Goal: Task Accomplishment & Management: Complete application form

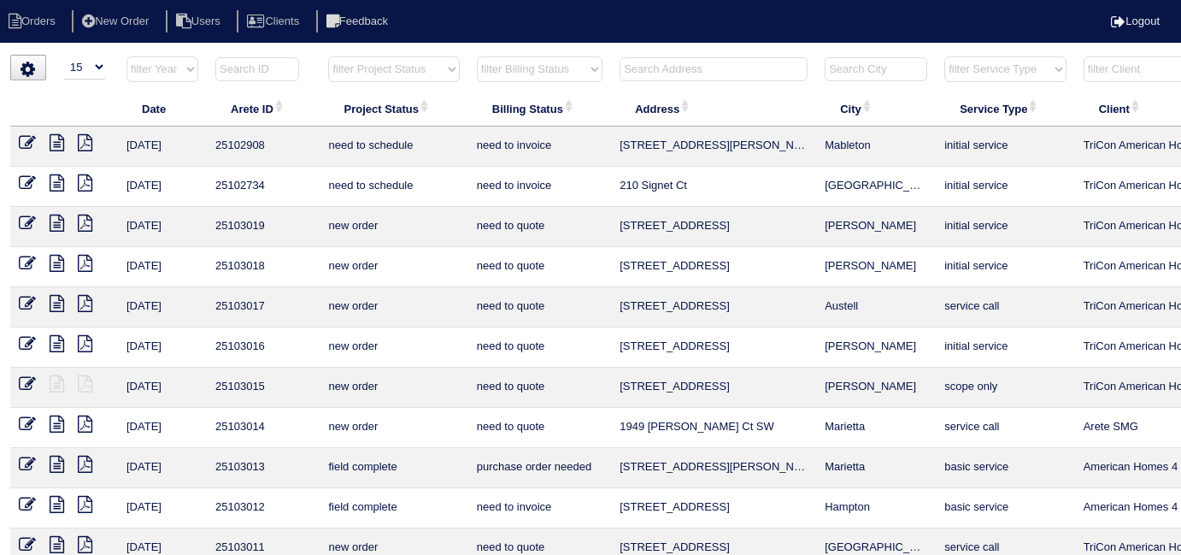
select select "15"
click at [732, 68] on input "text" at bounding box center [714, 69] width 188 height 24
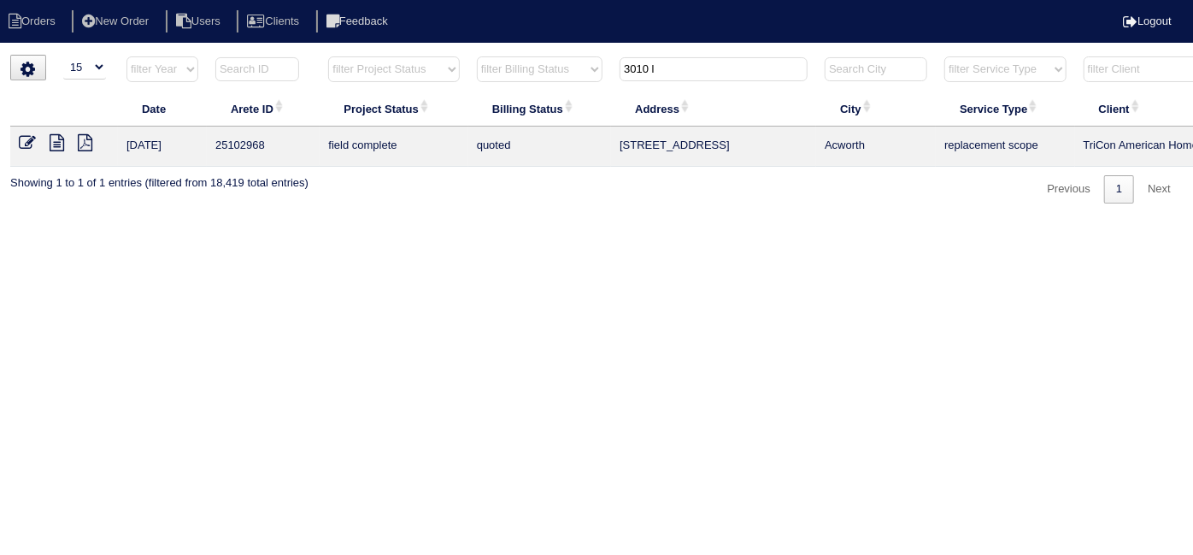
type input "3010 l"
click at [21, 140] on icon at bounding box center [27, 142] width 17 height 17
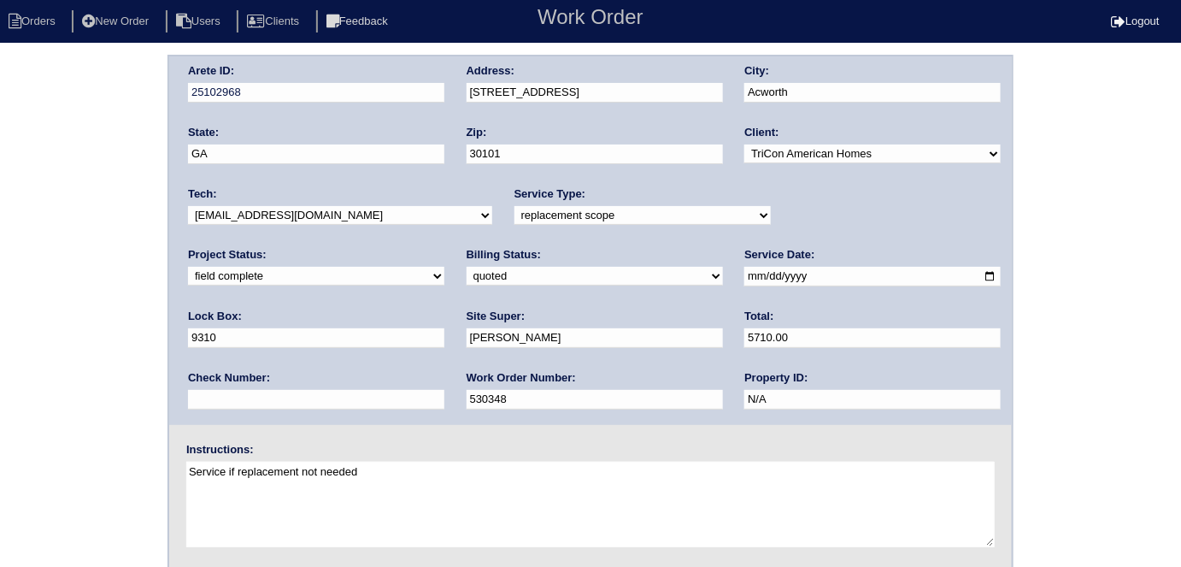
click at [85, 338] on div "Arete ID: 25102968 Address: 3010 Lake Park Ct City: Acworth State: GA Zip: 3010…" at bounding box center [590, 401] width 1181 height 692
click at [467, 278] on select "need to quote quoted need to invoice invoiced paid warranty purchase order need…" at bounding box center [595, 276] width 256 height 19
select select "need to invoice"
click at [467, 267] on select "need to quote quoted need to invoice invoiced paid warranty purchase order need…" at bounding box center [595, 276] width 256 height 19
click at [445, 247] on div "Project Status: new order assigned in progress field complete need to schedule …" at bounding box center [316, 270] width 256 height 47
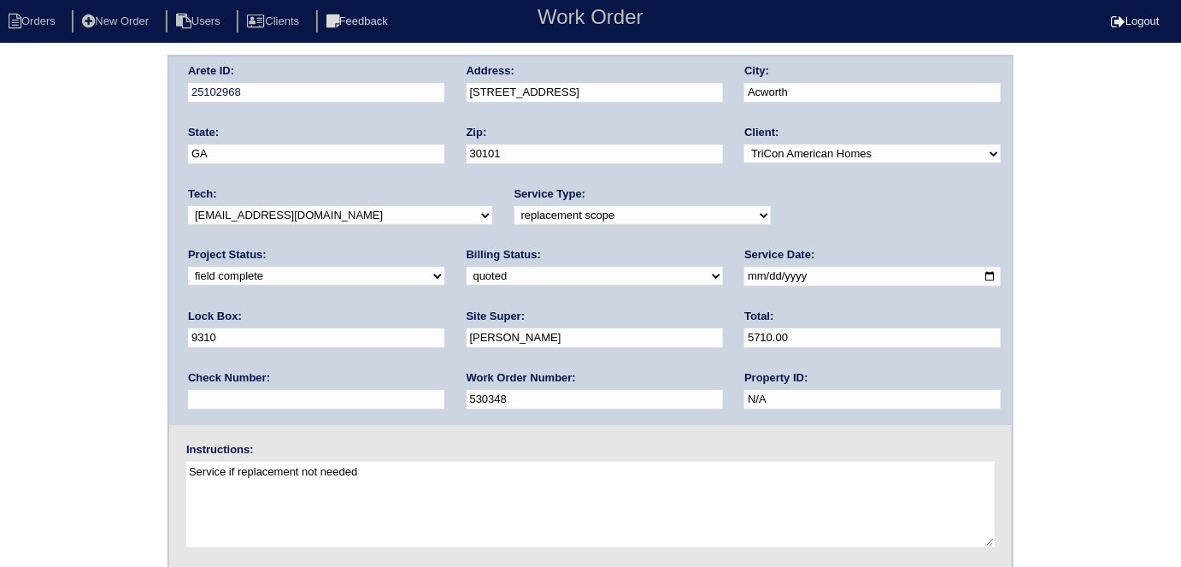
click at [445, 267] on select "new order assigned in progress field complete need to schedule admin review arc…" at bounding box center [316, 276] width 256 height 19
select select "need to schedule"
click at [445, 267] on select "new order assigned in progress field complete need to schedule admin review arc…" at bounding box center [316, 276] width 256 height 19
click at [745, 268] on input "2025-08-12" at bounding box center [873, 277] width 256 height 20
type input "2025-08-14"
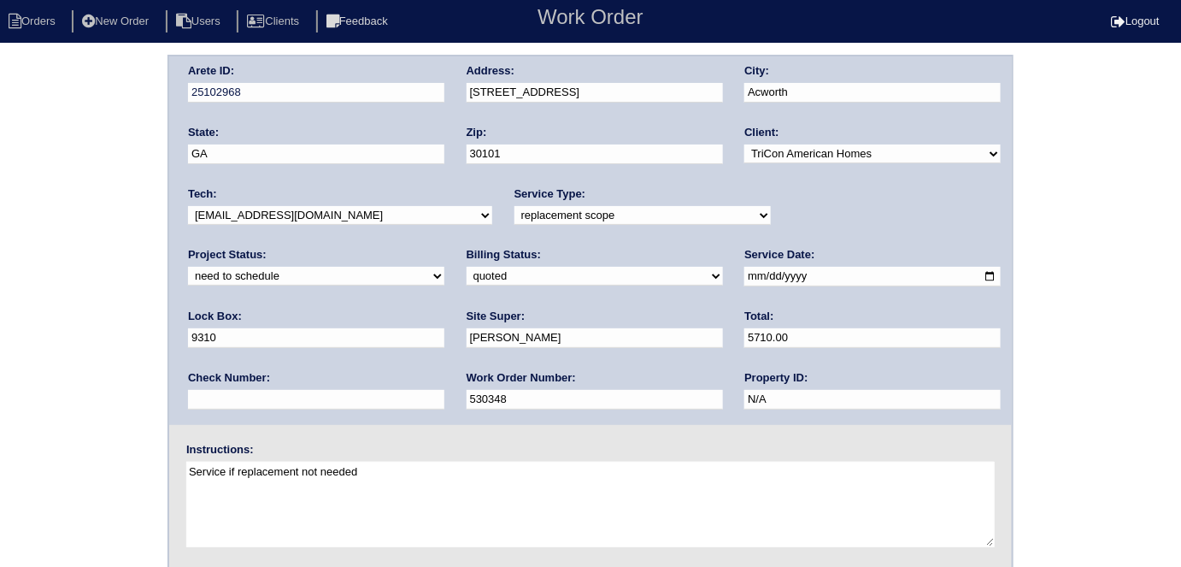
click at [118, 229] on div "Arete ID: 25102968 Address: 3010 Lake Park Ct City: Acworth State: GA Zip: 3010…" at bounding box center [590, 401] width 1181 height 692
click at [80, 319] on div "Arete ID: 25102968 Address: 3010 Lake Park Ct City: Acworth State: GA Zip: 3010…" at bounding box center [590, 401] width 1181 height 692
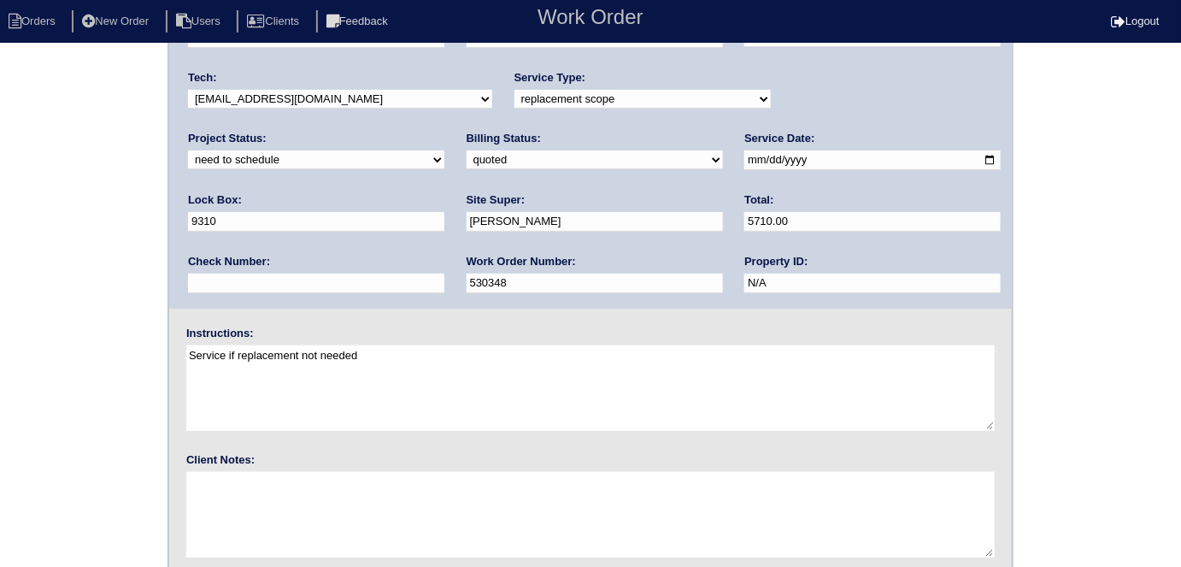
scroll to position [175, 0]
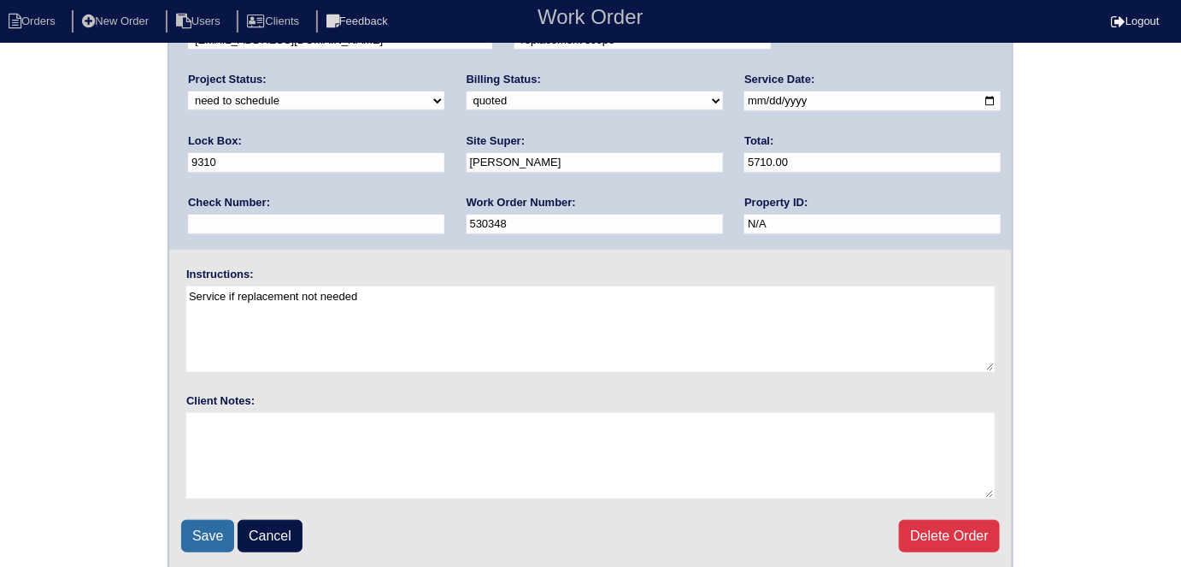
click at [183, 536] on input "Save" at bounding box center [207, 536] width 53 height 32
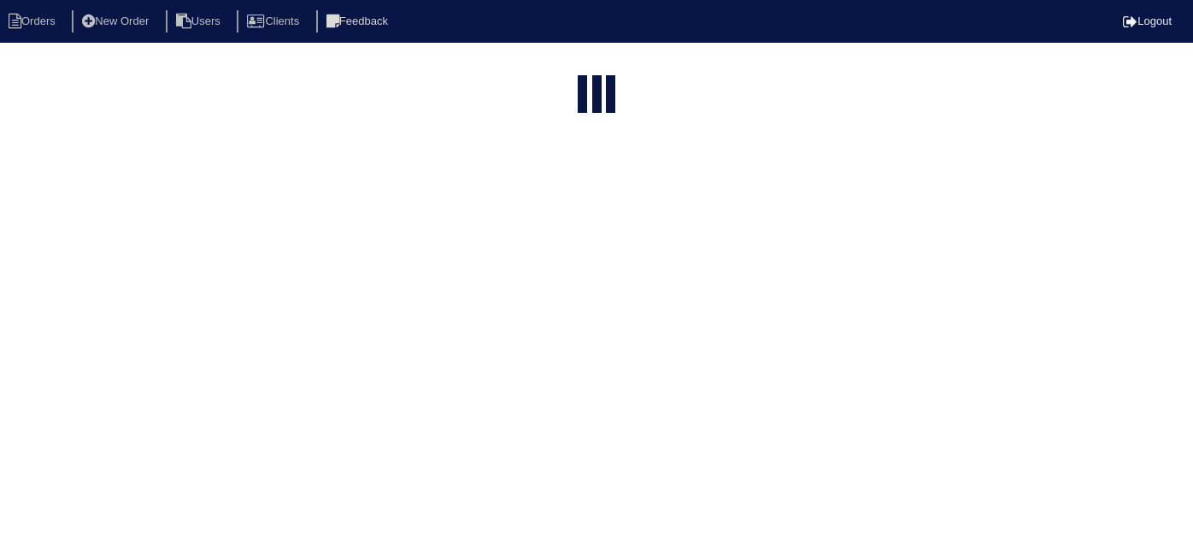
select select "15"
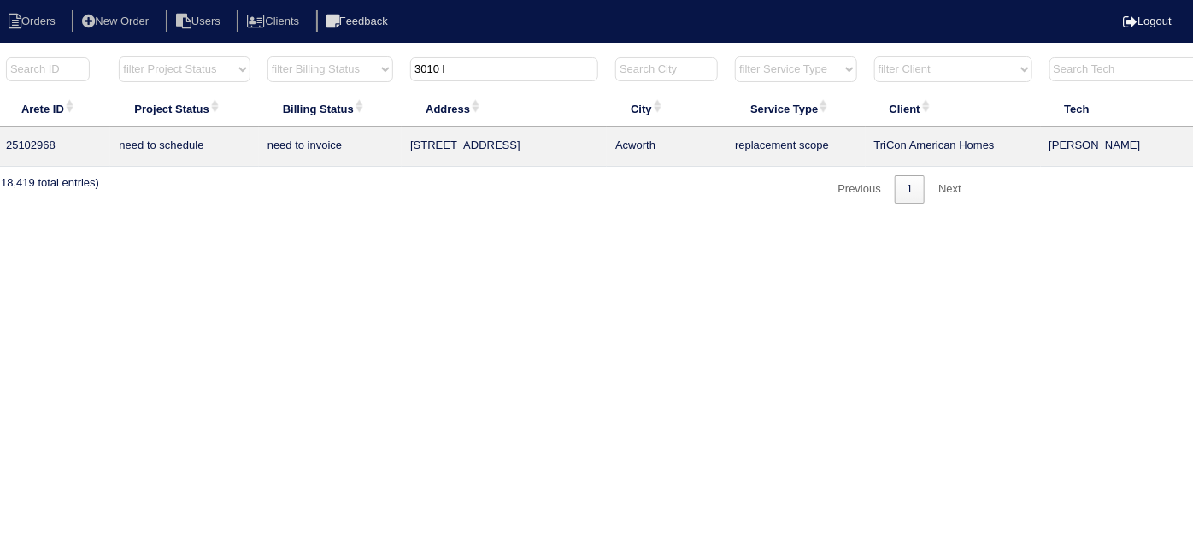
scroll to position [0, 297]
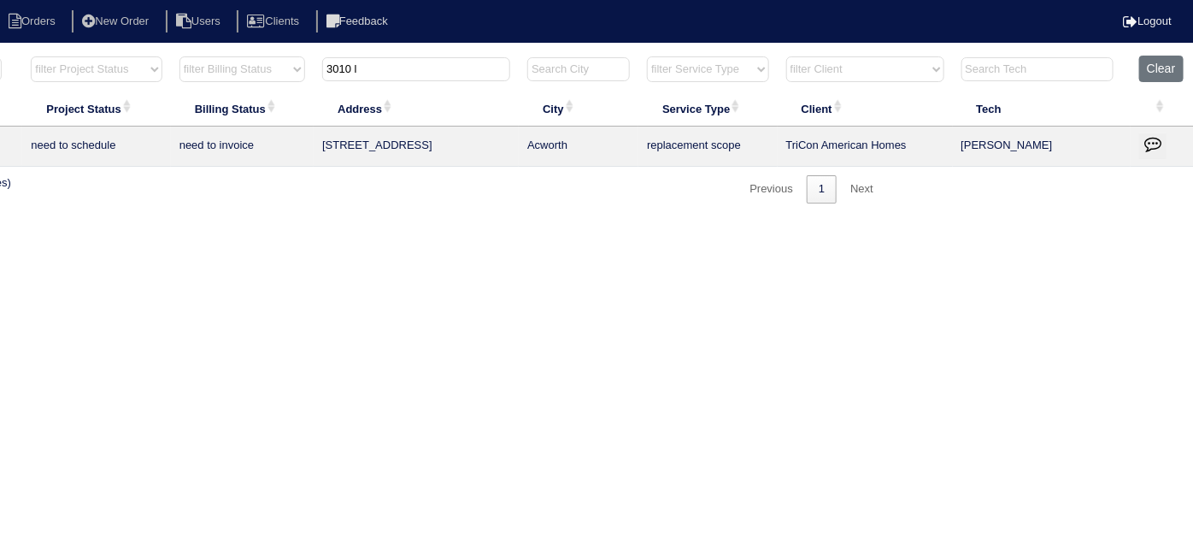
click at [1169, 147] on td at bounding box center [1162, 147] width 63 height 40
click at [1161, 141] on icon "button" at bounding box center [1153, 143] width 17 height 17
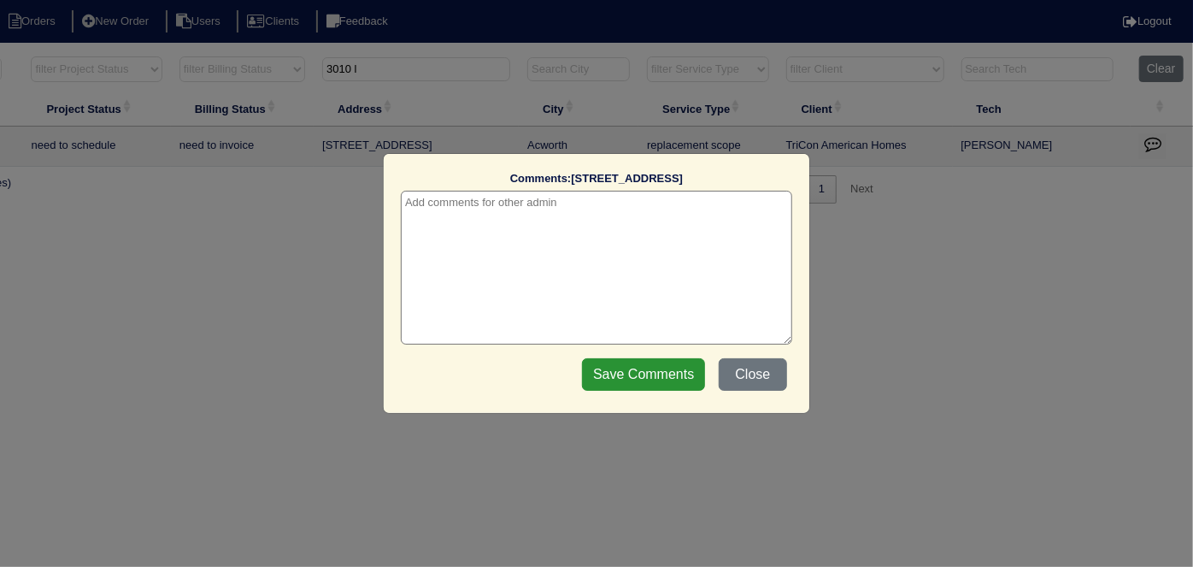
click at [519, 210] on textarea at bounding box center [597, 268] width 392 height 154
paste textarea "Replacement/repair duct run/duct cleaning/Odoban"
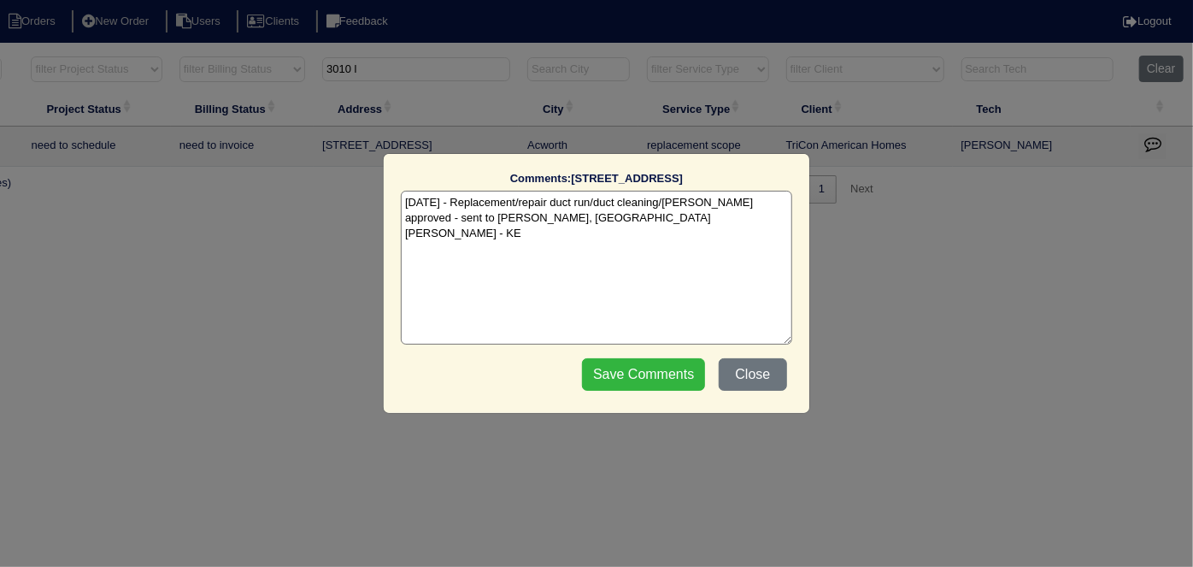
type textarea "8/13/25 - Replacement/repair duct run/duct cleaning/Odoban approved - sent to D…"
click at [668, 380] on input "Save Comments" at bounding box center [643, 374] width 123 height 32
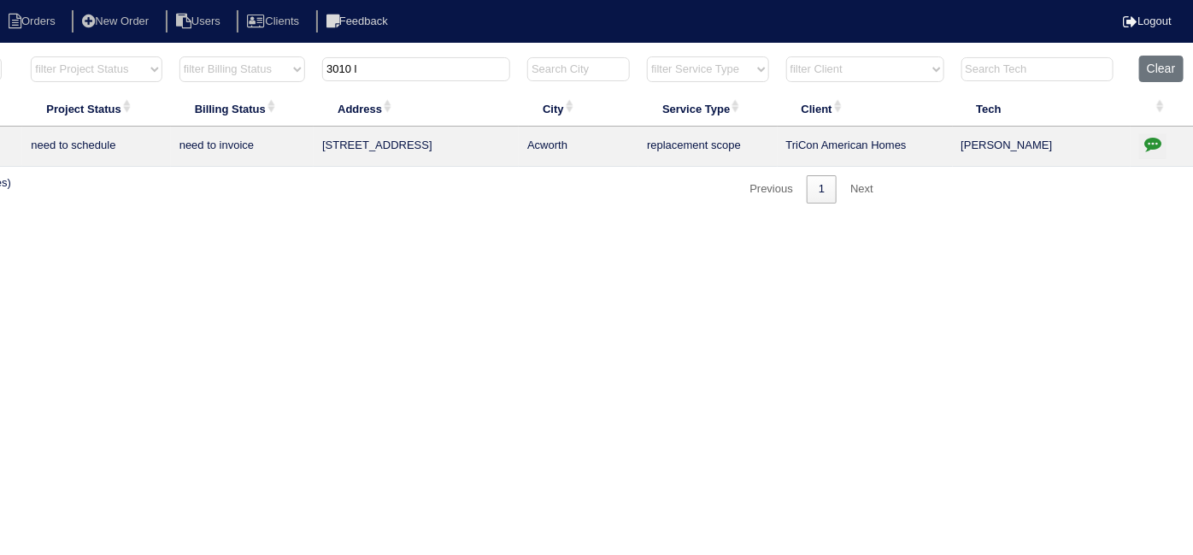
drag, startPoint x: 383, startPoint y: 68, endPoint x: 168, endPoint y: 23, distance: 219.1
click at [174, 55] on body "Orders New Order Users Clients Feedback Logout Orders New Order Users Clients M…" at bounding box center [299, 129] width 1193 height 149
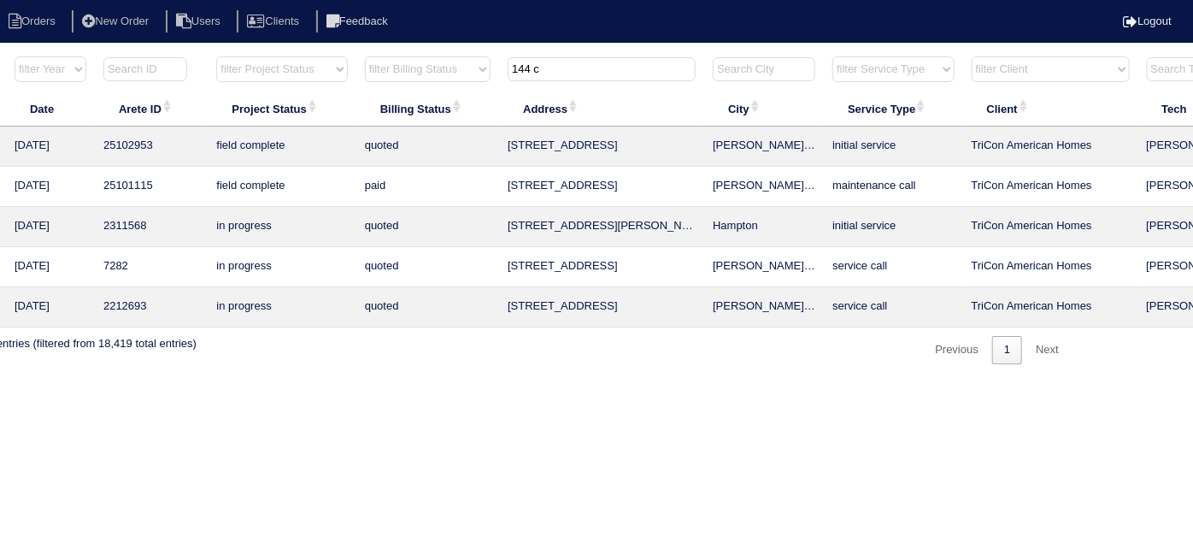
scroll to position [0, 0]
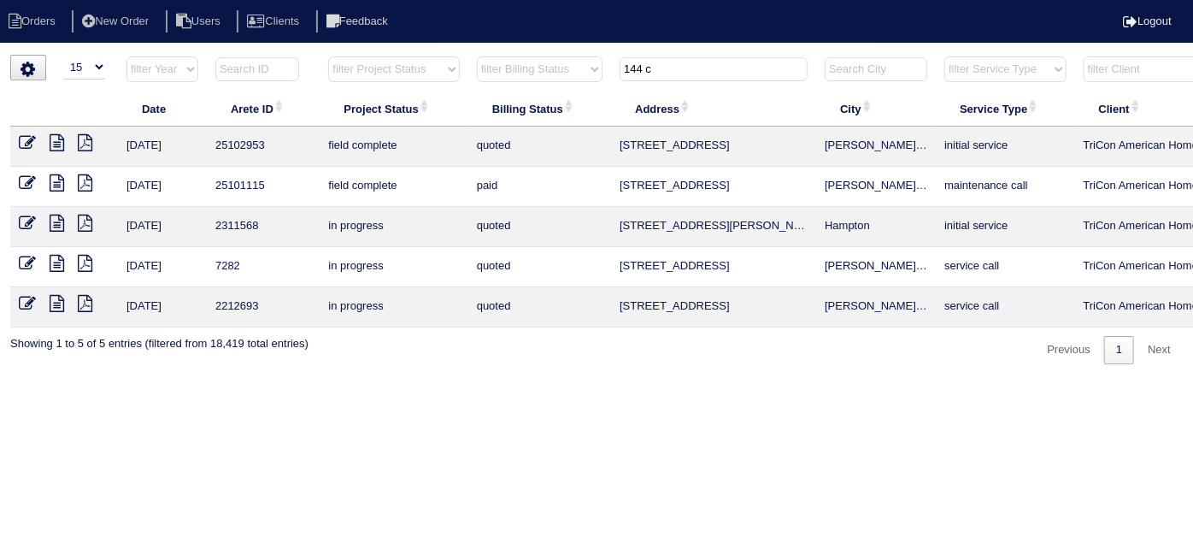
type input "144 c"
click at [35, 138] on icon at bounding box center [27, 142] width 17 height 17
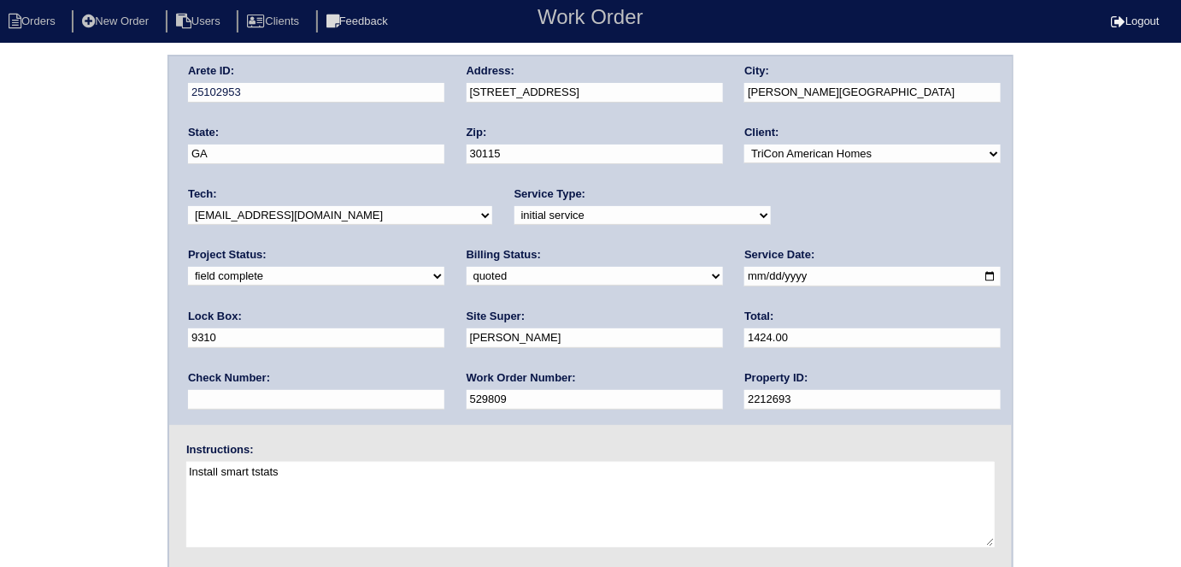
click at [467, 279] on select "need to quote quoted need to invoice invoiced paid warranty purchase order need…" at bounding box center [595, 276] width 256 height 19
select select "need to invoice"
click at [467, 267] on select "need to quote quoted need to invoice invoiced paid warranty purchase order need…" at bounding box center [595, 276] width 256 height 19
click at [92, 321] on div "Arete ID: 25102953 Address: 144 Chapelcrest Ln City: Holly Springs State: GA Zi…" at bounding box center [590, 401] width 1181 height 692
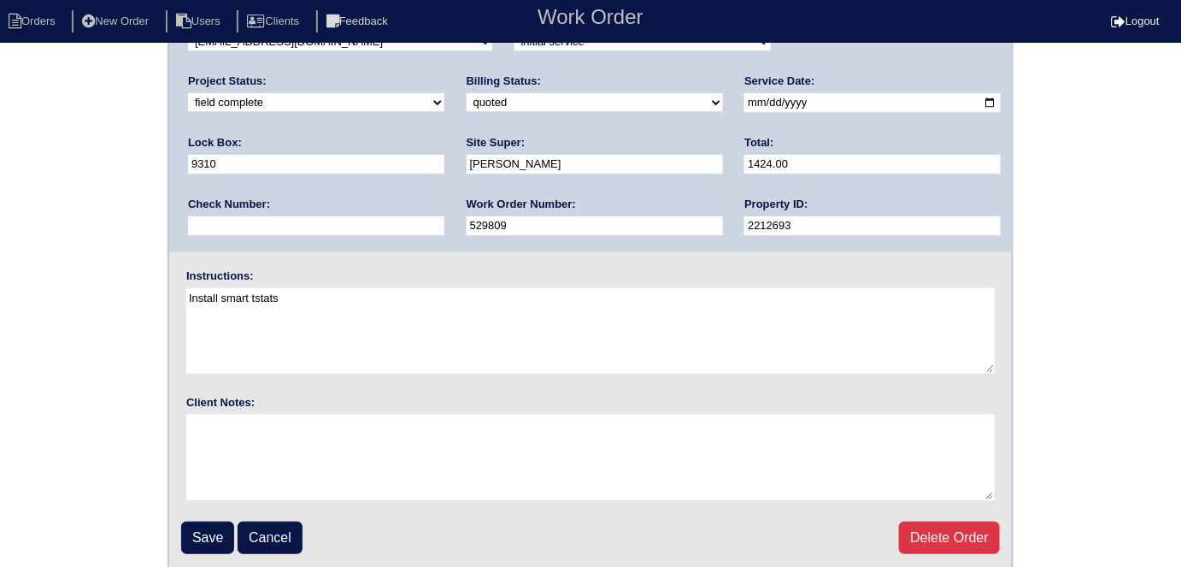
scroll to position [175, 0]
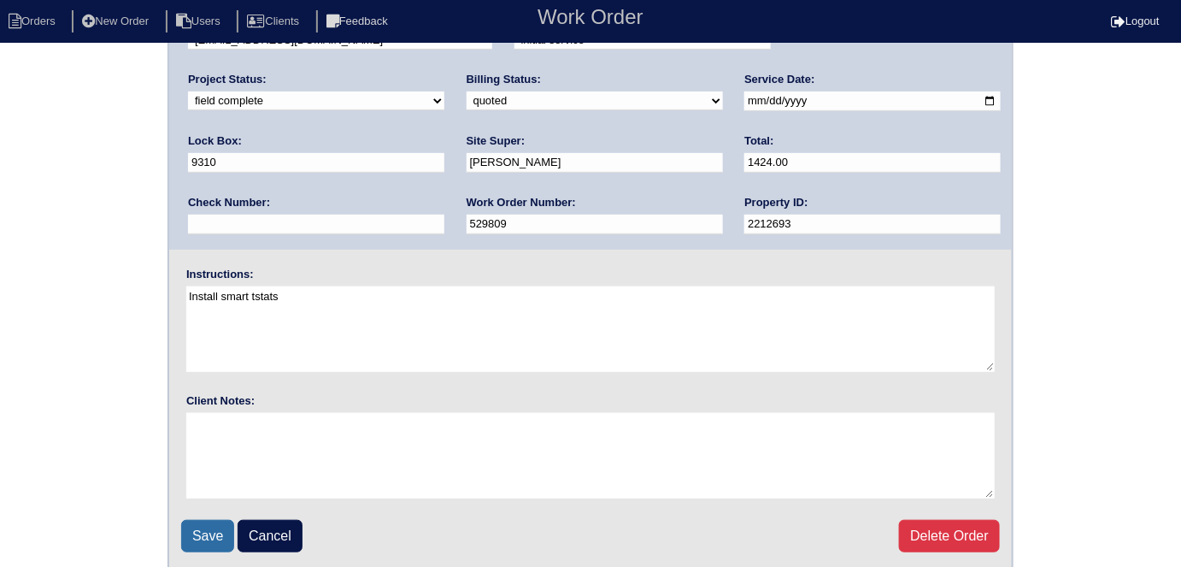
click at [203, 539] on input "Save" at bounding box center [207, 536] width 53 height 32
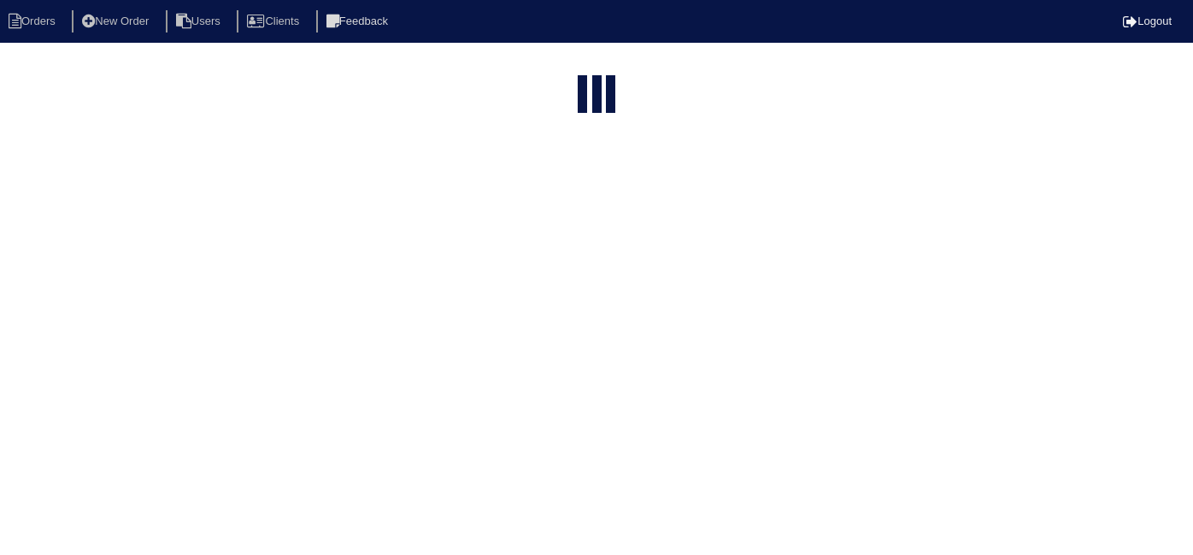
select select "15"
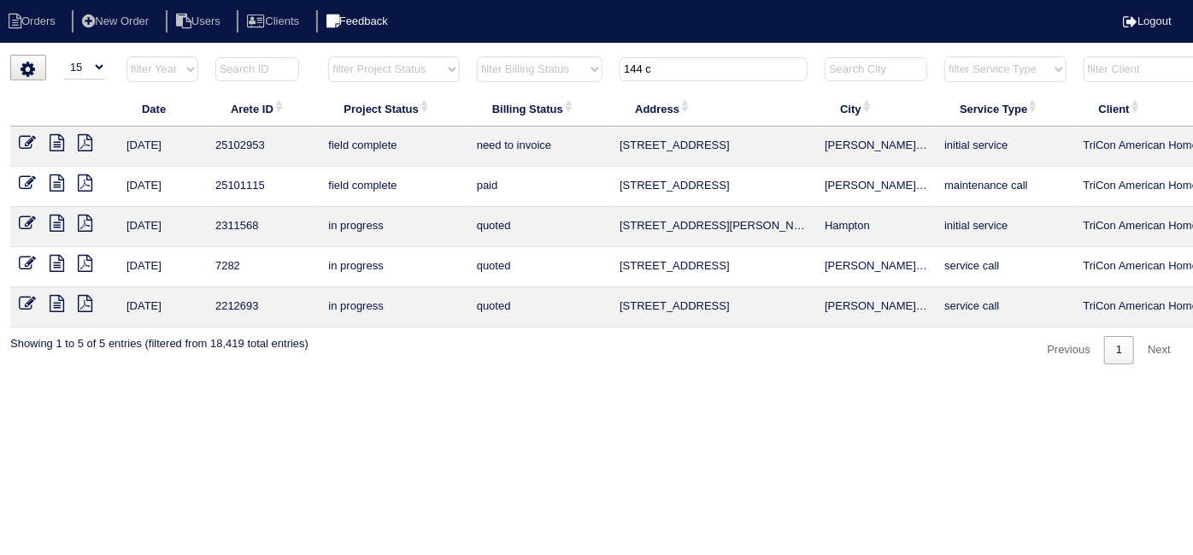
drag, startPoint x: 675, startPoint y: 75, endPoint x: 411, endPoint y: 27, distance: 268.4
click at [430, 55] on body "Orders New Order Users Clients Feedback Logout Orders New Order Users Clients M…" at bounding box center [596, 209] width 1193 height 309
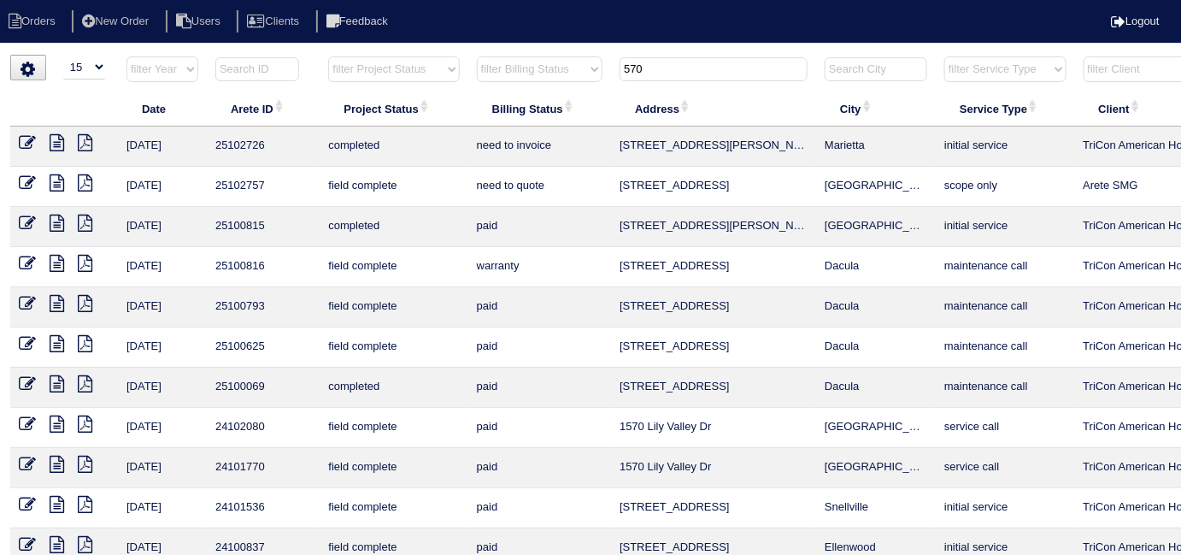
type input "570"
click at [21, 144] on icon at bounding box center [27, 142] width 17 height 17
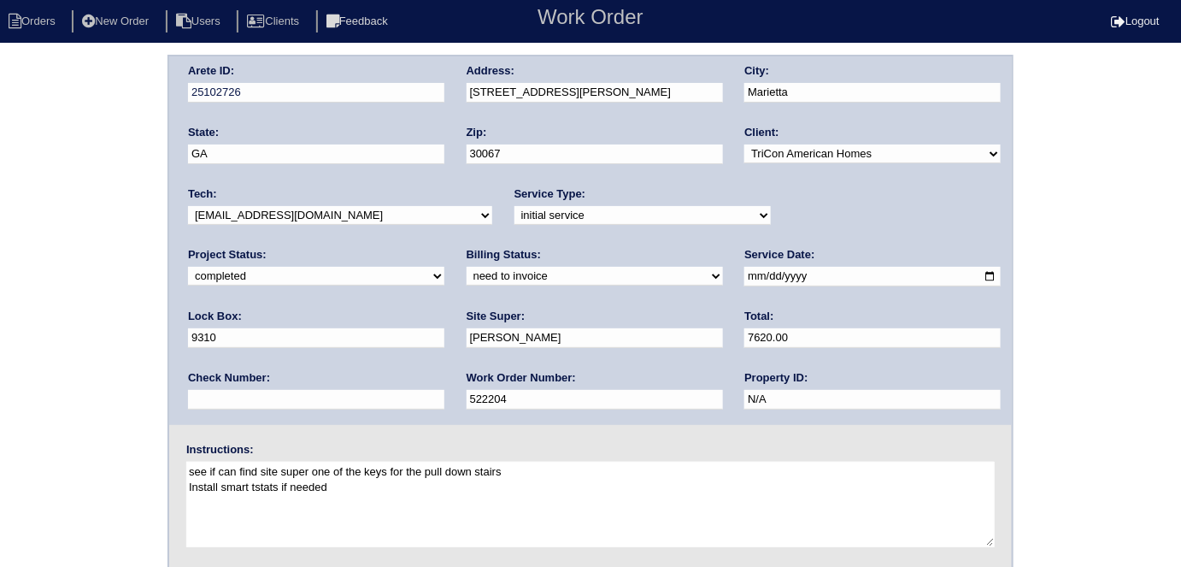
click at [467, 271] on select "need to quote quoted need to invoice invoiced paid warranty purchase order need…" at bounding box center [595, 276] width 256 height 19
click at [27, 267] on div "Arete ID: 25102726 Address: 570 Lullingstone Dr SE City: Marietta State: GA Zip…" at bounding box center [590, 401] width 1181 height 692
click at [0, 268] on div "Arete ID: 25102726 Address: 570 Lullingstone Dr SE City: Marietta State: GA Zip…" at bounding box center [590, 401] width 1181 height 692
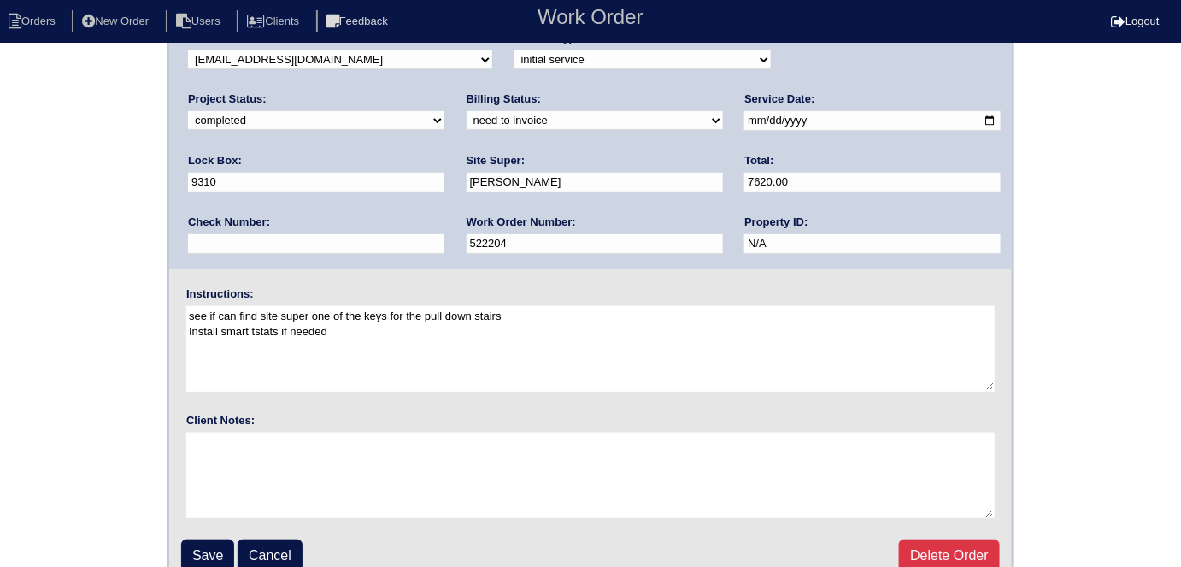
scroll to position [175, 0]
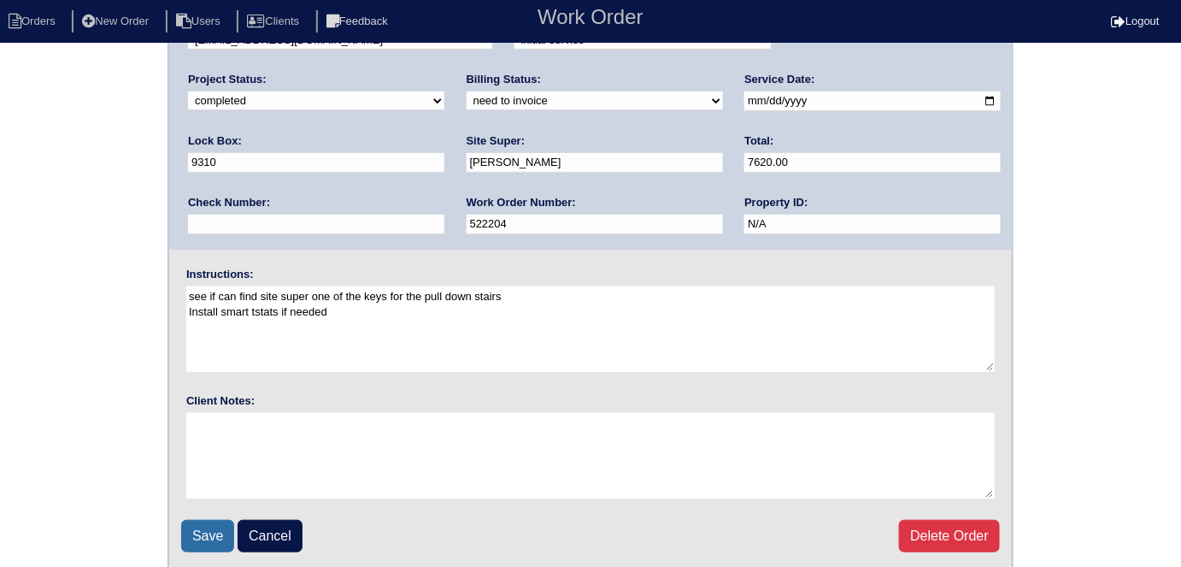
click at [195, 520] on input "Save" at bounding box center [207, 536] width 53 height 32
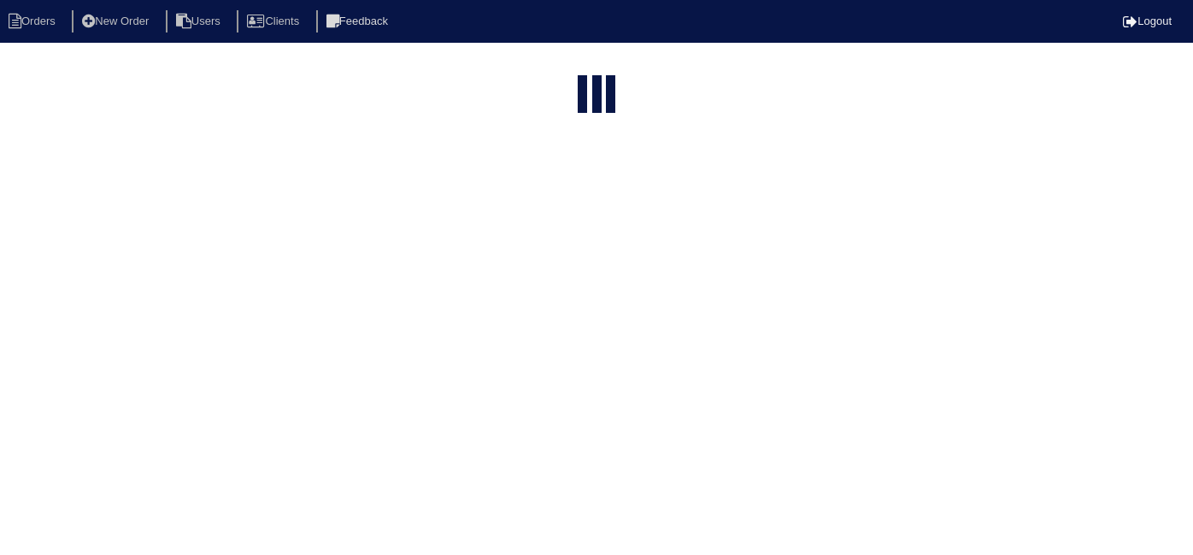
select select "15"
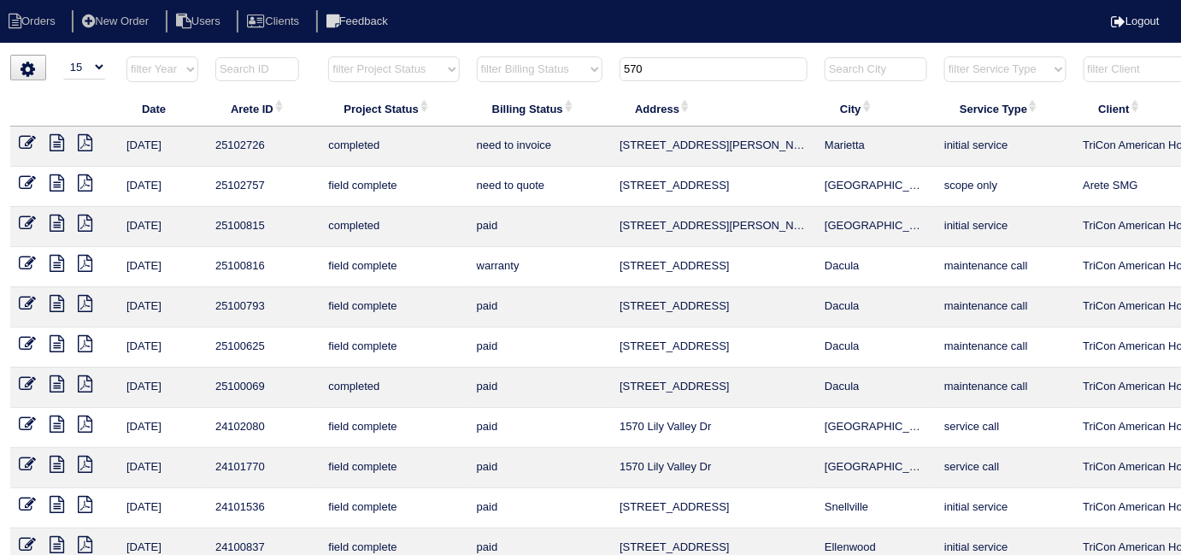
drag, startPoint x: 698, startPoint y: 74, endPoint x: 520, endPoint y: 56, distance: 179.6
click at [520, 56] on tr "filter Year -- Any Year -- 2025 2024 2023 2022 2021 2020 2019 filter Project St…" at bounding box center [750, 73] width 1481 height 35
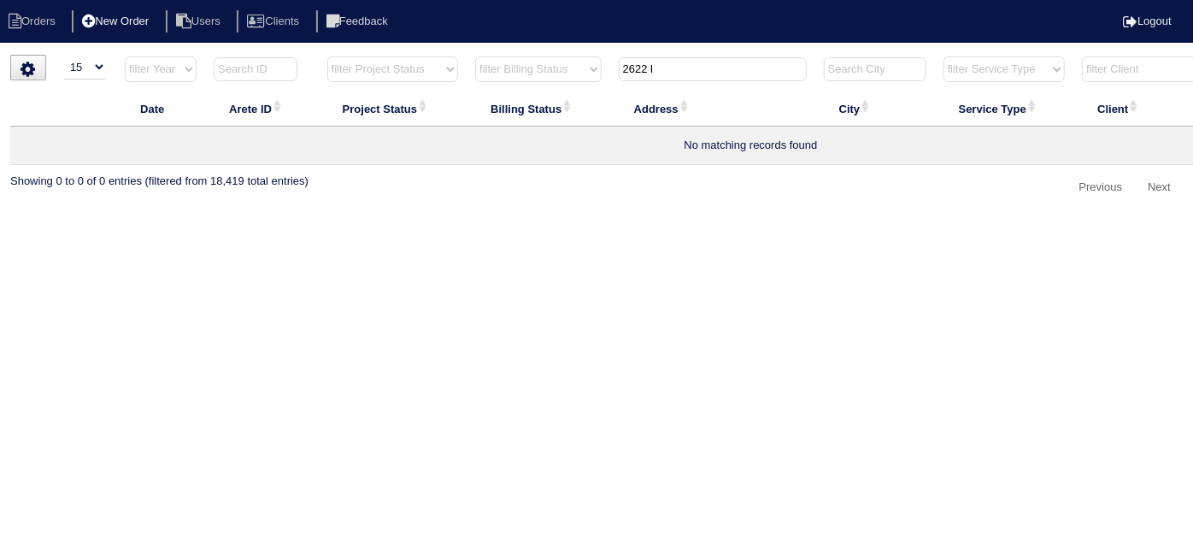
type input "2622 l"
click at [128, 15] on li "New Order" at bounding box center [117, 21] width 91 height 23
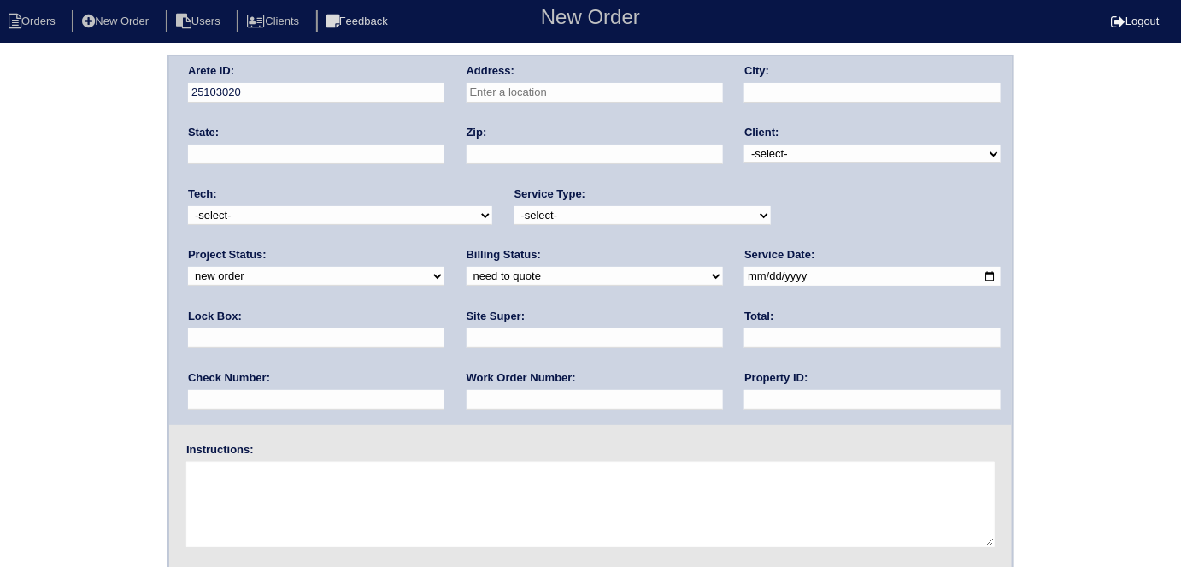
click at [613, 87] on input "text" at bounding box center [595, 93] width 256 height 20
type input "[GEOGRAPHIC_DATA]"
type input "Kennesaw"
type input "GA"
type input "30144"
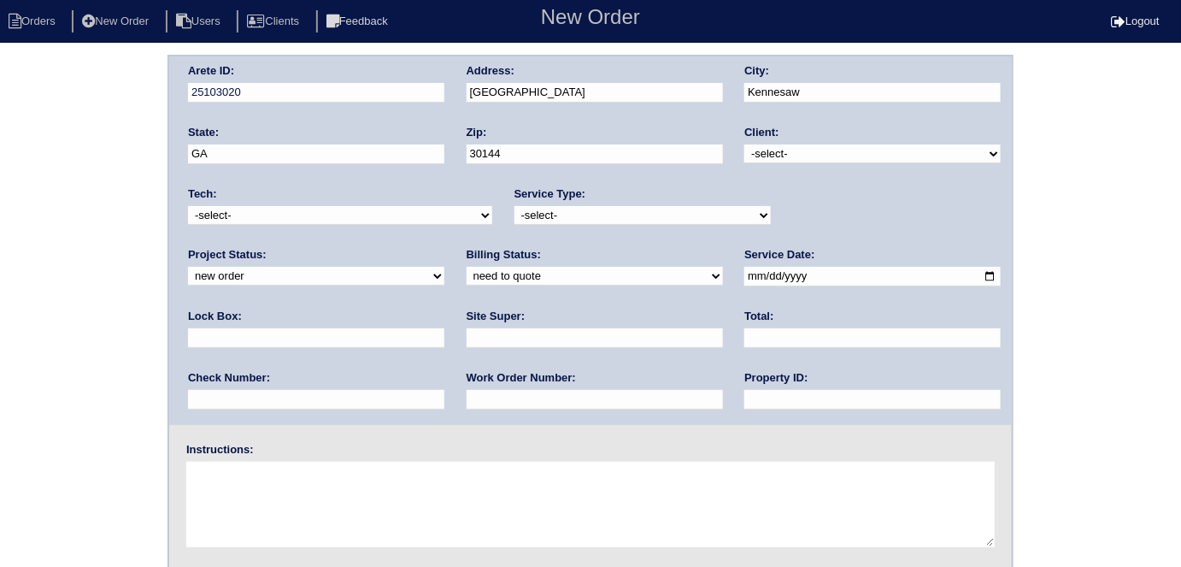
click at [789, 160] on select "-select- TriCon American Homes American Homes 4 Rent First Key Homes Zillow The…" at bounding box center [873, 153] width 256 height 19
select select "1"
click at [745, 144] on select "-select- TriCon American Homes American Homes 4 Rent First Key Homes Zillow The…" at bounding box center [873, 153] width 256 height 19
click at [592, 228] on div "Service Type: -select- initial service basic service maintenance call replaceme…" at bounding box center [643, 209] width 256 height 47
click at [590, 221] on select "-select- initial service basic service maintenance call replacement scope servi…" at bounding box center [643, 215] width 256 height 19
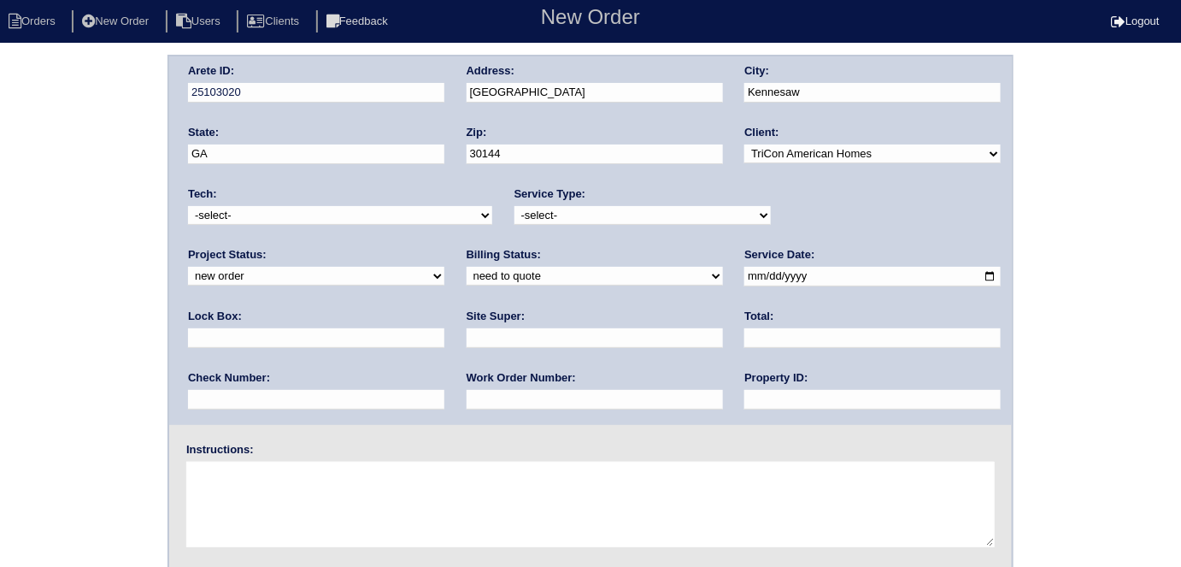
select select "scope only"
click at [515, 206] on select "-select- initial service basic service maintenance call replacement scope servi…" at bounding box center [643, 215] width 256 height 19
click at [445, 309] on div "Lock Box:" at bounding box center [316, 333] width 256 height 48
click at [445, 328] on input "text" at bounding box center [316, 338] width 256 height 20
type input "9310"
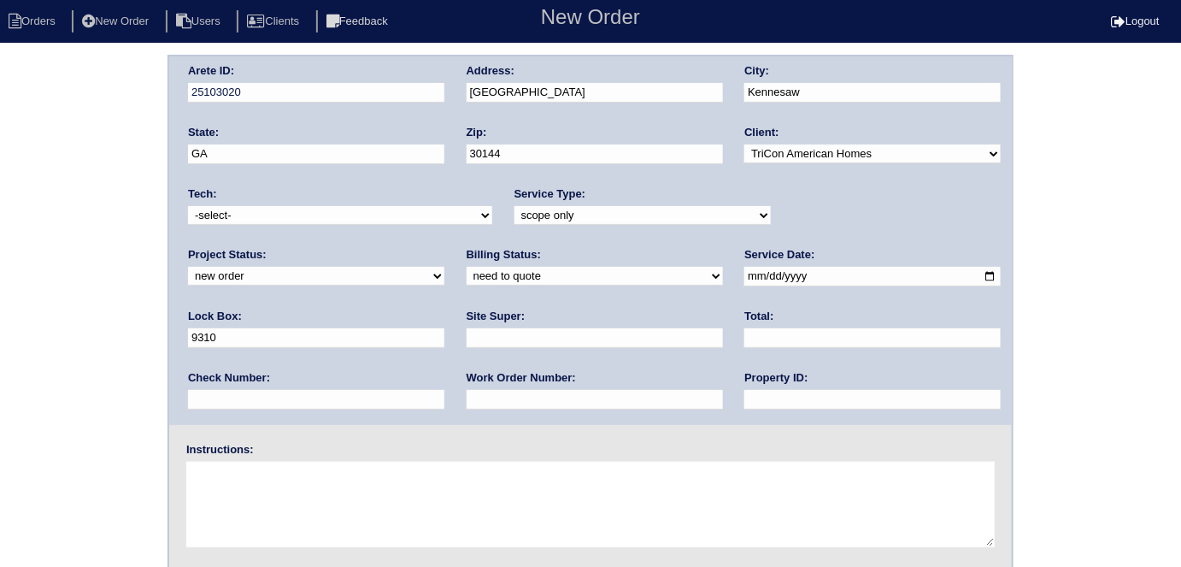
click at [745, 276] on input "date" at bounding box center [873, 277] width 256 height 20
type input "[DATE]"
click at [745, 403] on input "text" at bounding box center [873, 400] width 256 height 20
type input "N/A"
click at [467, 333] on input "text" at bounding box center [595, 338] width 256 height 20
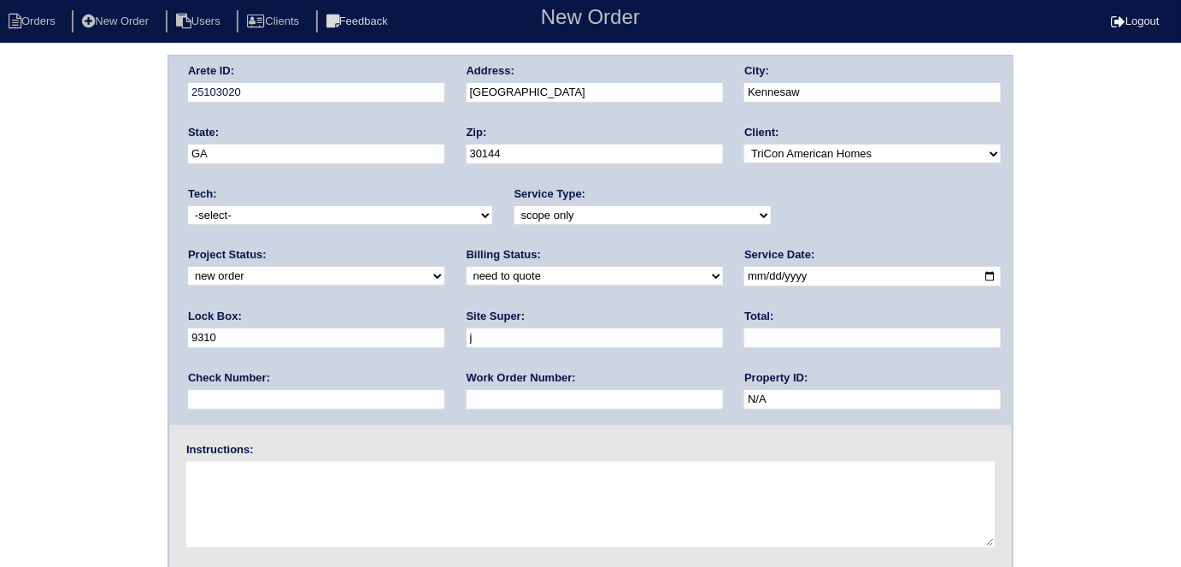
type input "[PERSON_NAME]"
click at [303, 488] on textarea at bounding box center [590, 504] width 809 height 85
type textarea "Scope for service/repairs needed"
drag, startPoint x: 620, startPoint y: 103, endPoint x: 598, endPoint y: 82, distance: 30.2
click at [619, 102] on div "Address: [STREET_ADDRESS]" at bounding box center [595, 87] width 256 height 48
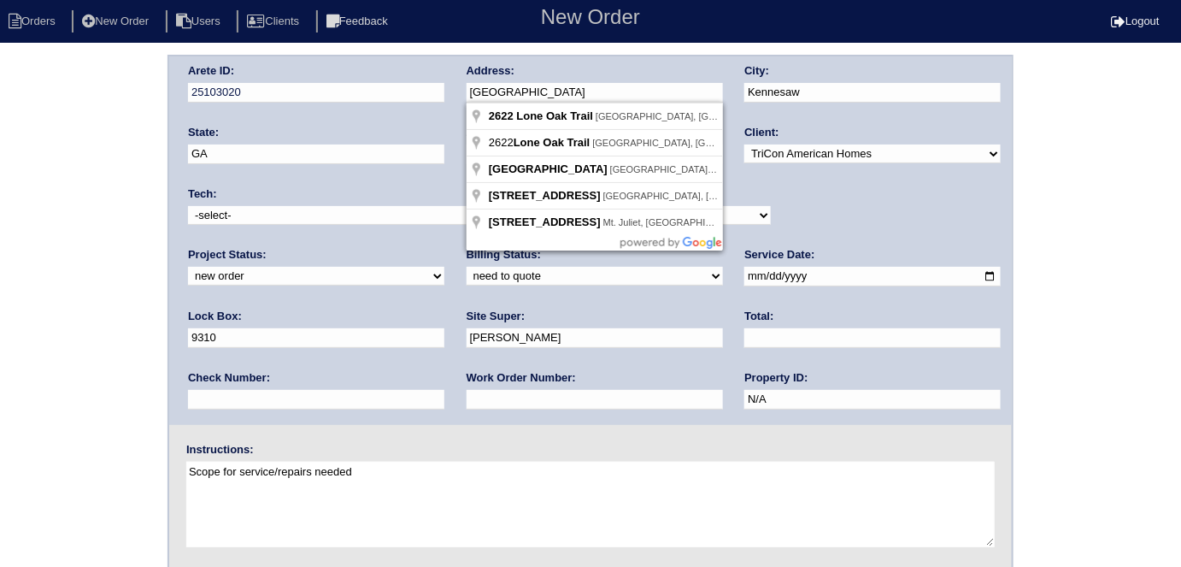
drag, startPoint x: 598, startPoint y: 82, endPoint x: 509, endPoint y: 88, distance: 88.3
click at [509, 88] on input "[GEOGRAPHIC_DATA]" at bounding box center [595, 93] width 256 height 20
click at [636, 87] on input "[GEOGRAPHIC_DATA]" at bounding box center [595, 93] width 256 height 20
drag, startPoint x: 488, startPoint y: 87, endPoint x: 458, endPoint y: 91, distance: 30.2
click at [458, 91] on div "Arete ID: 25103020 Address: [STREET_ADDRESS] City: [GEOGRAPHIC_DATA] State: [GE…" at bounding box center [590, 240] width 843 height 368
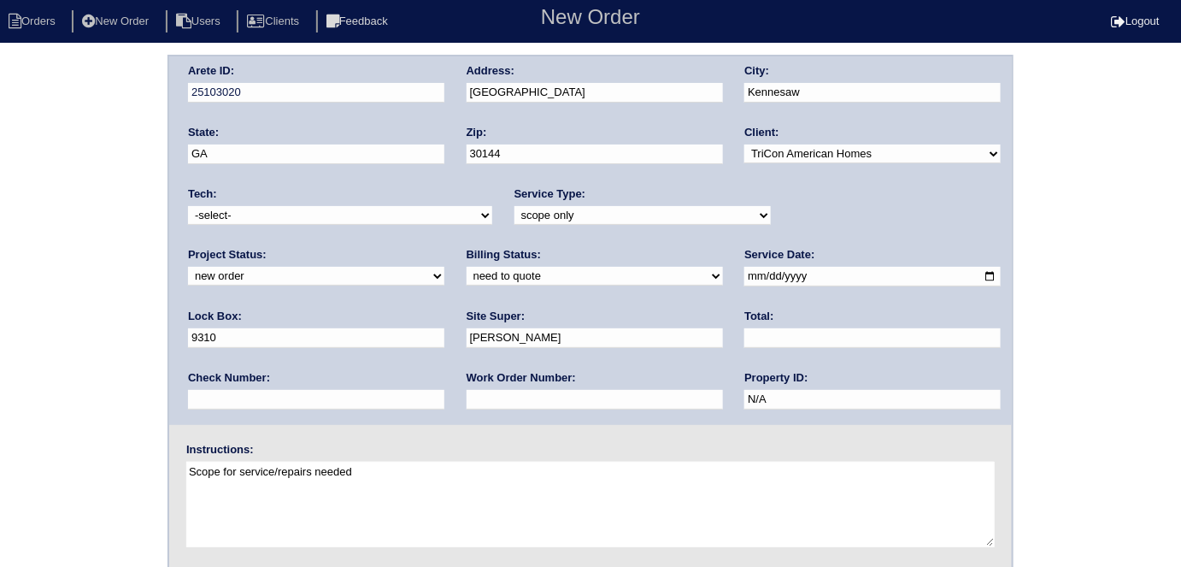
click at [0, 223] on div "Arete ID: 25103020 Address: [STREET_ADDRESS] City: [GEOGRAPHIC_DATA] State: [GE…" at bounding box center [590, 401] width 1181 height 692
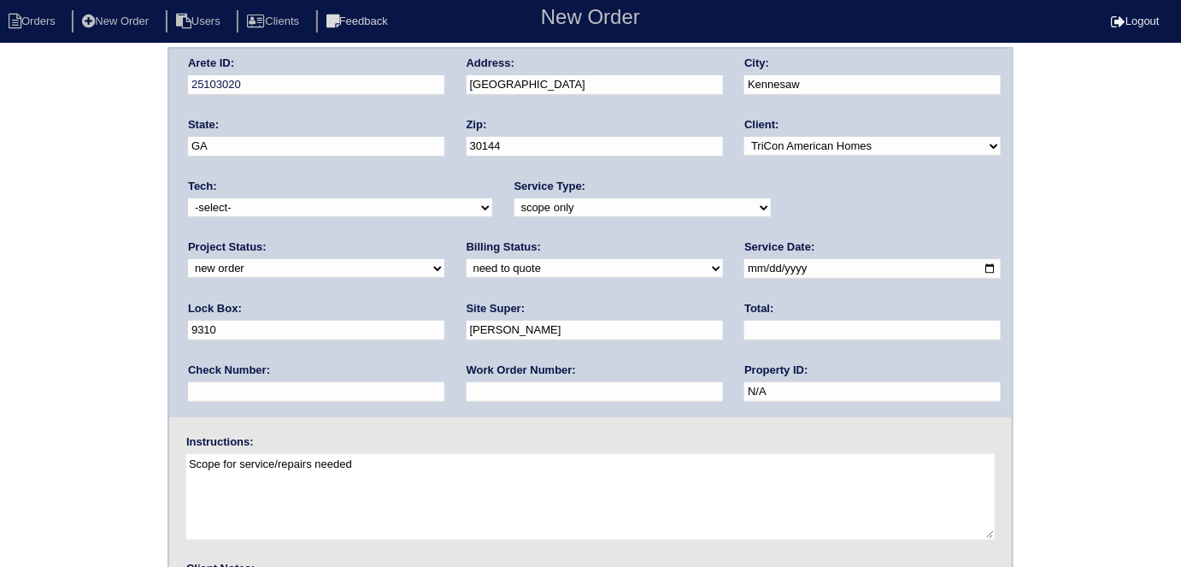
scroll to position [175, 0]
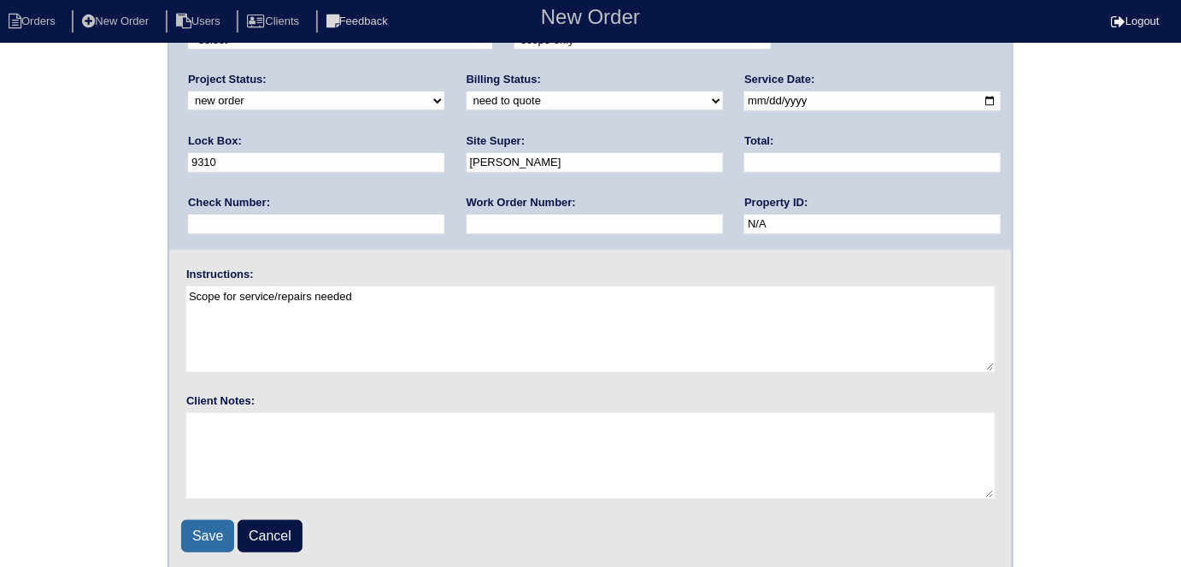
click at [200, 534] on input "Save" at bounding box center [207, 536] width 53 height 32
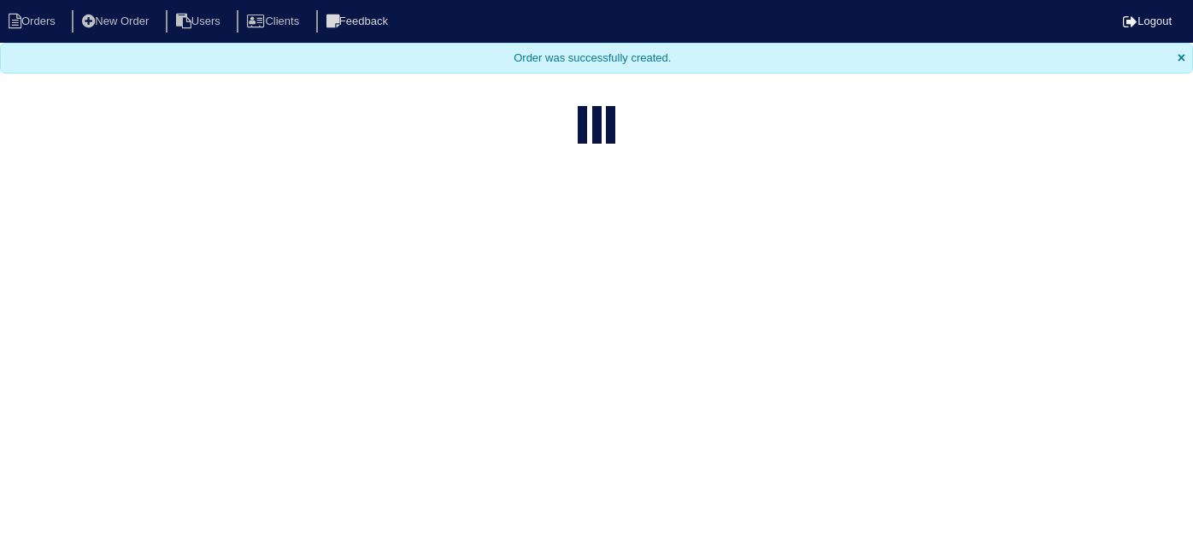
select select "15"
type input "2622 l"
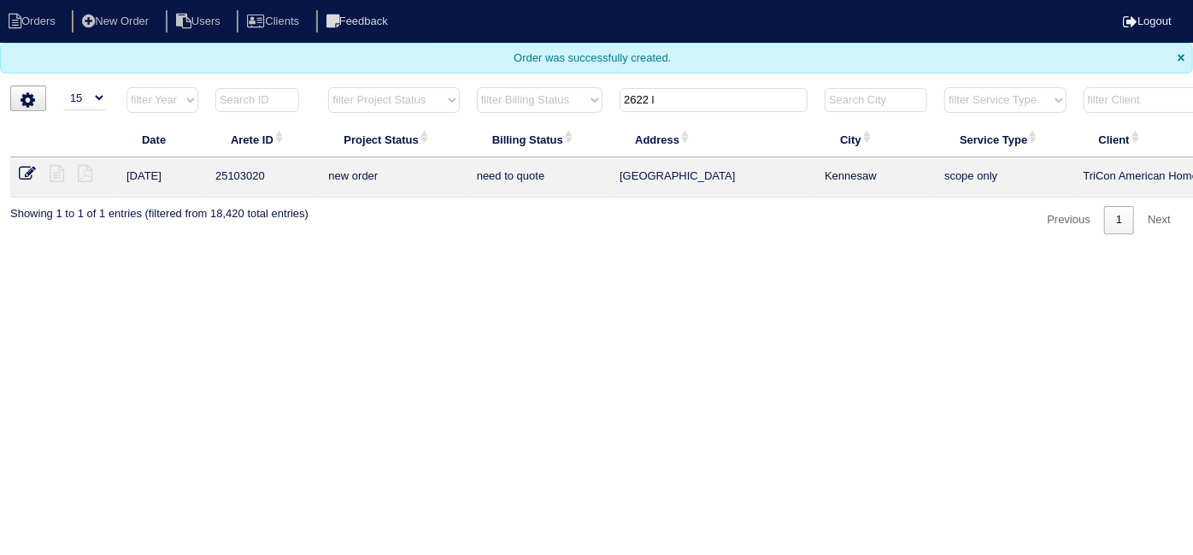
drag, startPoint x: 674, startPoint y: 98, endPoint x: 569, endPoint y: 99, distance: 104.3
click at [569, 99] on tr "filter Year -- Any Year -- 2025 2024 2023 2022 2021 2020 2019 filter Project St…" at bounding box center [750, 103] width 1481 height 35
